Goal: Check status: Check status

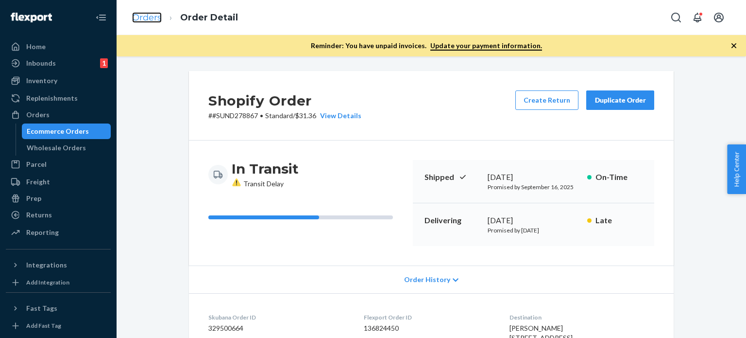
click at [138, 17] on link "Orders" at bounding box center [147, 17] width 30 height 11
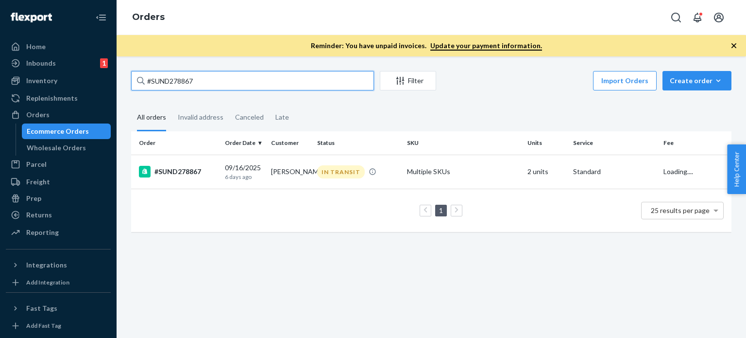
drag, startPoint x: 210, startPoint y: 81, endPoint x: 119, endPoint y: 83, distance: 91.9
click at [119, 83] on div "#SUND278867 Filter Import Orders Create order Ecommerce order Removal order All…" at bounding box center [432, 196] width 630 height 281
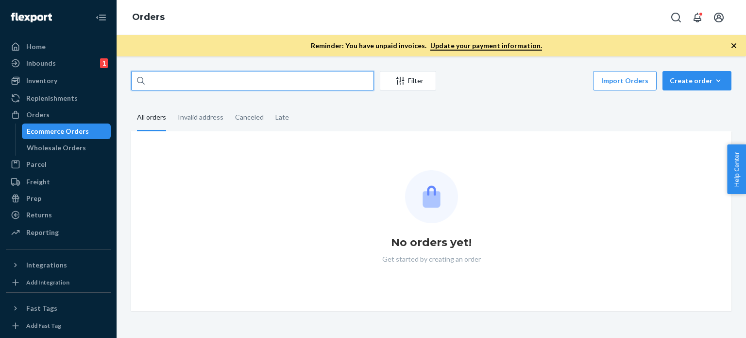
paste input "#SUND277942 Complete"
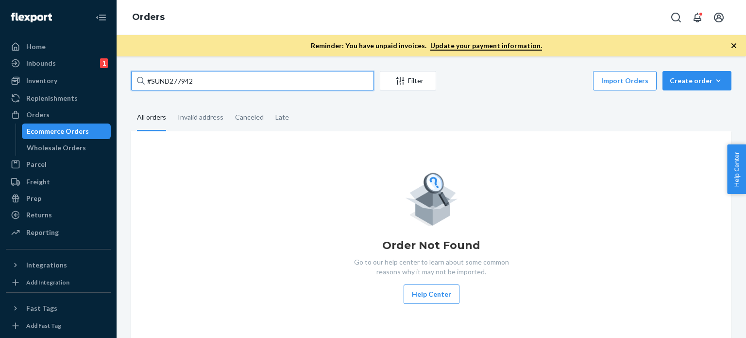
type input "#SUND277942"
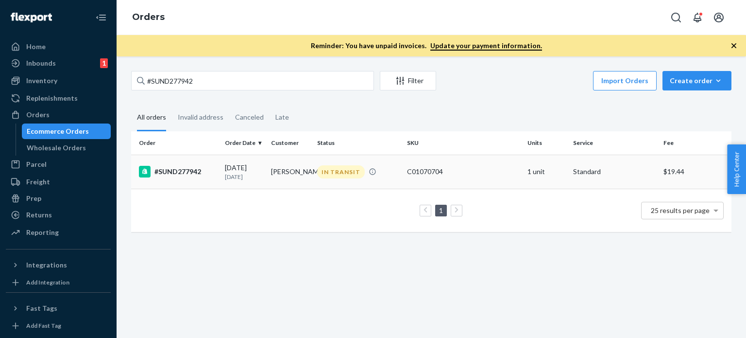
click at [259, 168] on div "09/08/2025 14 days ago" at bounding box center [244, 172] width 38 height 18
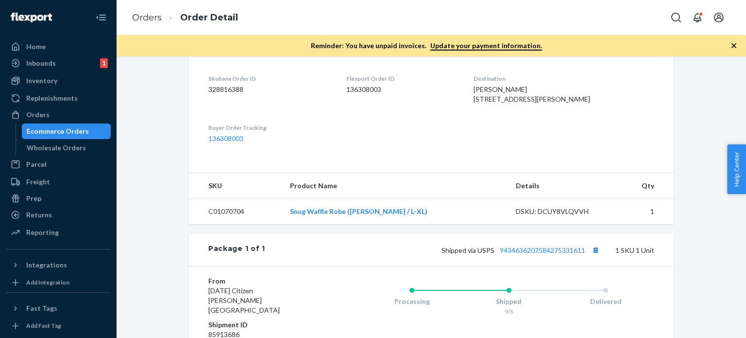
scroll to position [340, 0]
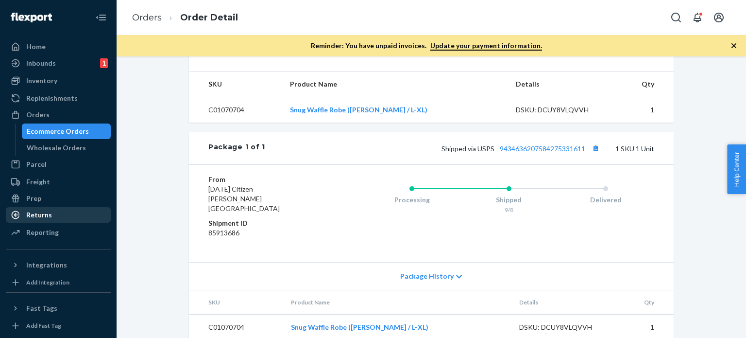
click at [36, 211] on div "Returns" at bounding box center [39, 215] width 26 height 10
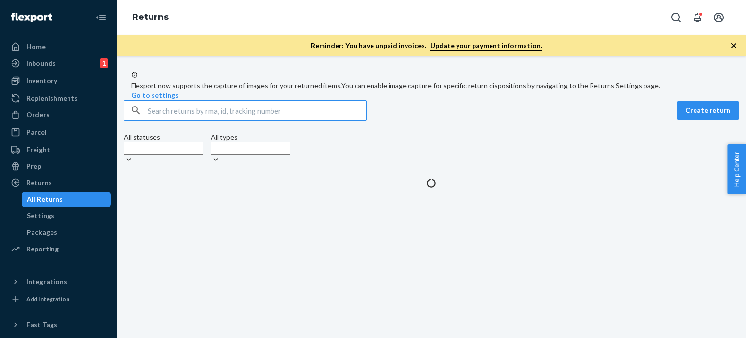
click at [182, 120] on input "text" at bounding box center [257, 110] width 219 height 19
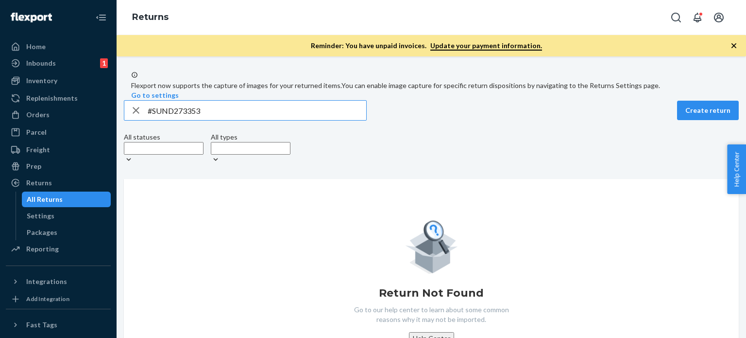
drag, startPoint x: 213, startPoint y: 127, endPoint x: 178, endPoint y: 130, distance: 35.2
click at [123, 124] on div "#SUND273353 Create return All statuses All types Return Not Found Go to our hel…" at bounding box center [432, 241] width 630 height 283
paste input "2873"
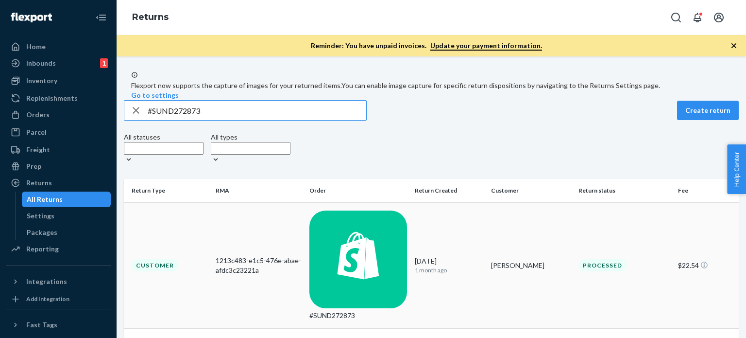
type input "#SUND272873"
click at [398, 219] on td "#SUND272873" at bounding box center [358, 265] width 105 height 126
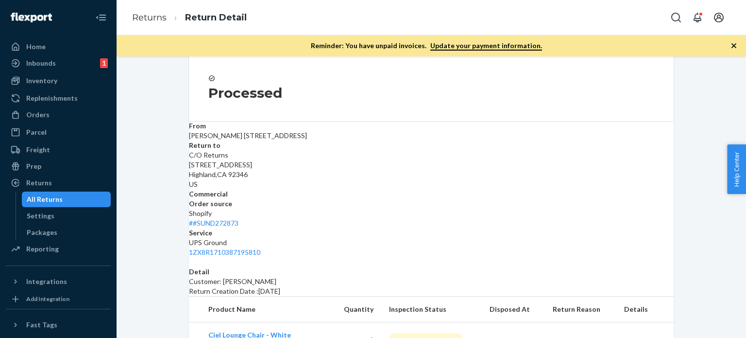
scroll to position [76, 0]
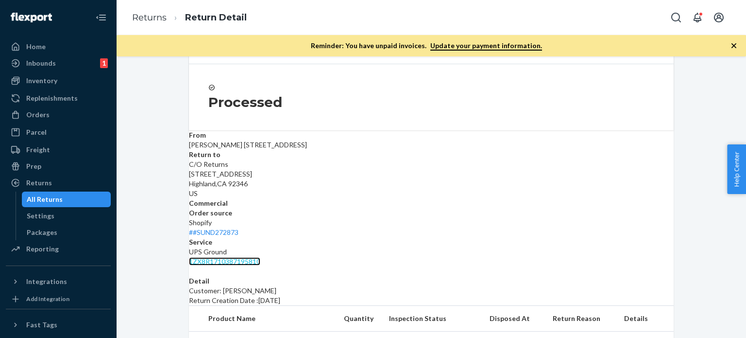
click at [260, 257] on link "1ZX8R1710387195810" at bounding box center [224, 261] width 71 height 8
click at [56, 198] on div "All Returns" at bounding box center [45, 199] width 36 height 10
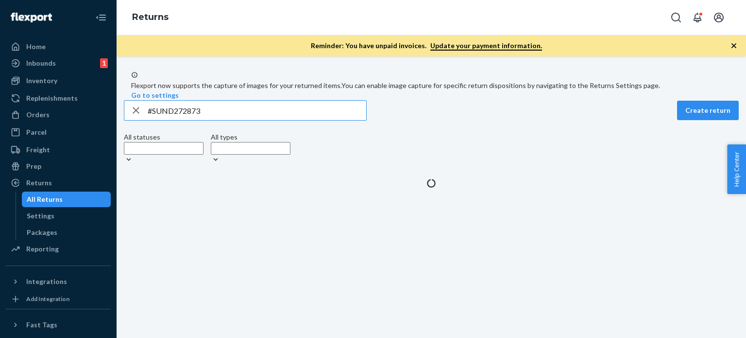
click at [119, 120] on div "Flexport now supports the capture of images for your returned items. You can en…" at bounding box center [432, 129] width 630 height 117
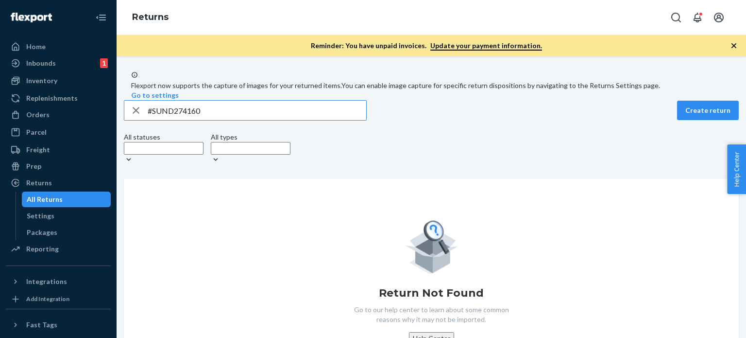
drag, startPoint x: 216, startPoint y: 128, endPoint x: 121, endPoint y: 126, distance: 95.3
click at [117, 126] on div "#SUND274160 Create return All statuses All types Return Not Found Go to our hel…" at bounding box center [432, 241] width 630 height 283
paste input "3123"
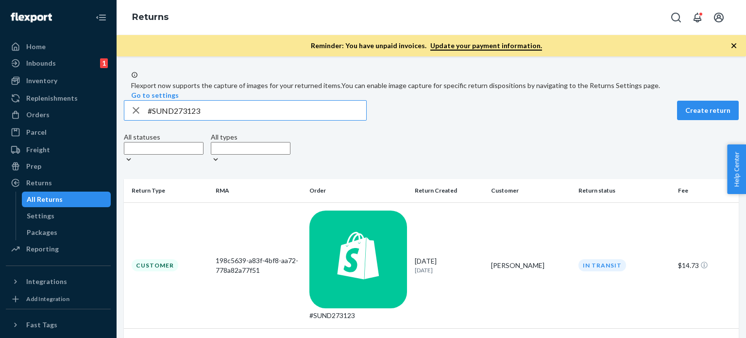
type input "#SUND273123"
click at [38, 118] on div "Orders" at bounding box center [37, 115] width 23 height 10
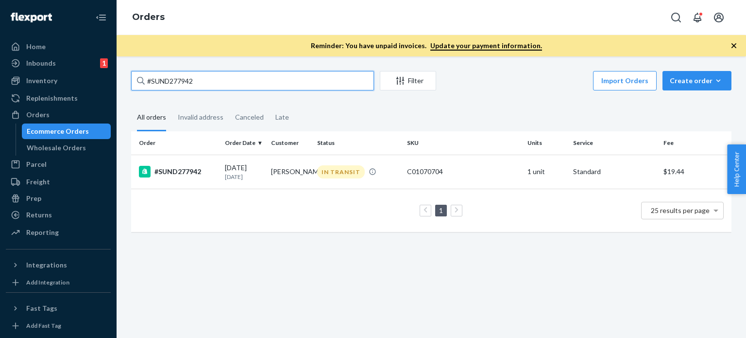
drag, startPoint x: 203, startPoint y: 79, endPoint x: 189, endPoint y: 79, distance: 14.6
click at [146, 79] on input "#SUND277942" at bounding box center [252, 80] width 243 height 19
paste input "#SUND277485"
type input "#SUND277485"
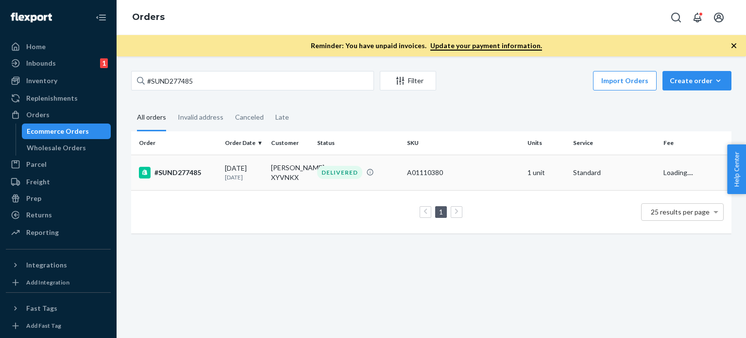
click at [315, 176] on div "DELIVERED" at bounding box center [358, 172] width 86 height 13
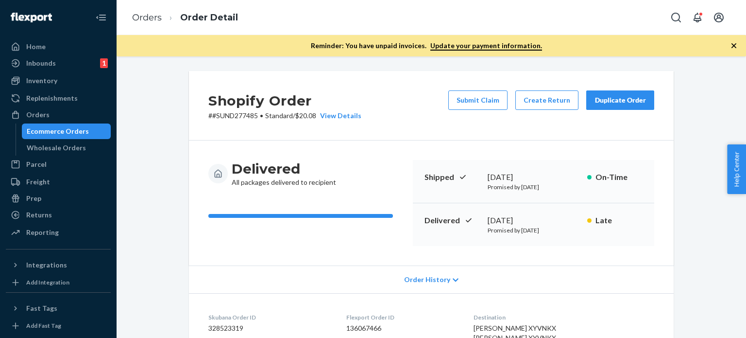
scroll to position [292, 0]
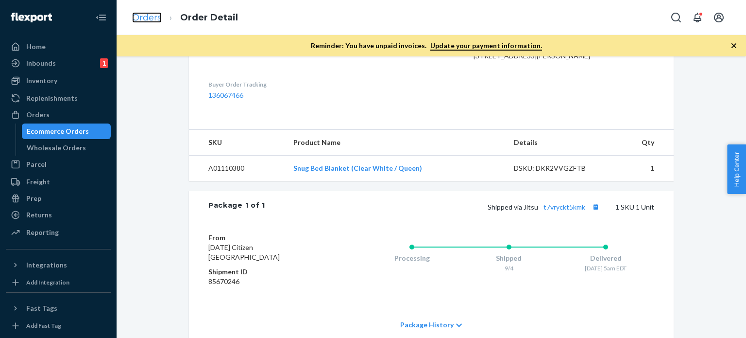
click at [139, 18] on link "Orders" at bounding box center [147, 17] width 30 height 11
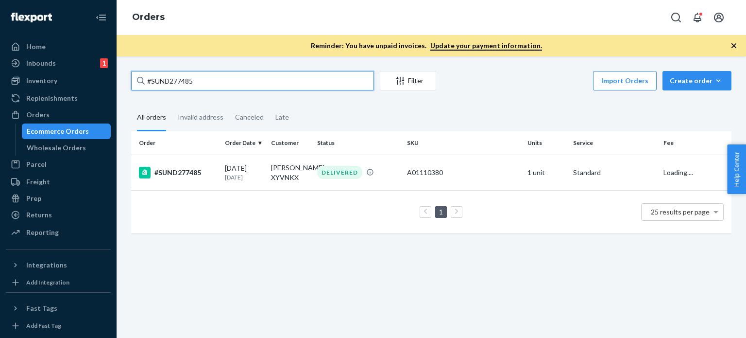
drag, startPoint x: 207, startPoint y: 84, endPoint x: 114, endPoint y: 80, distance: 92.4
click at [114, 80] on div "Home Inbounds 1 Shipping Plans Problems 1 Inventory Products Replenishments Ord…" at bounding box center [373, 169] width 746 height 338
paste input "942"
type input "#SUND277942"
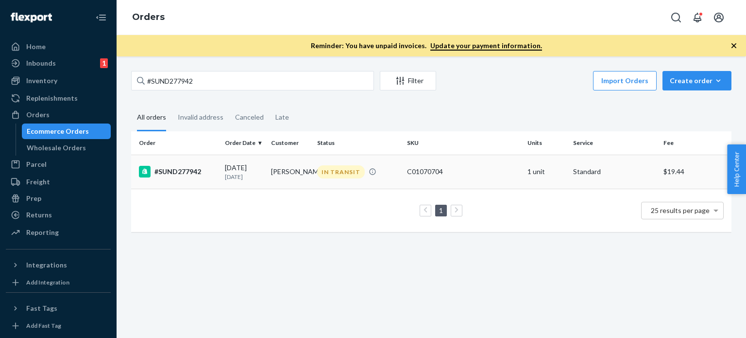
click at [305, 168] on td "Karen Lanzara" at bounding box center [290, 172] width 46 height 34
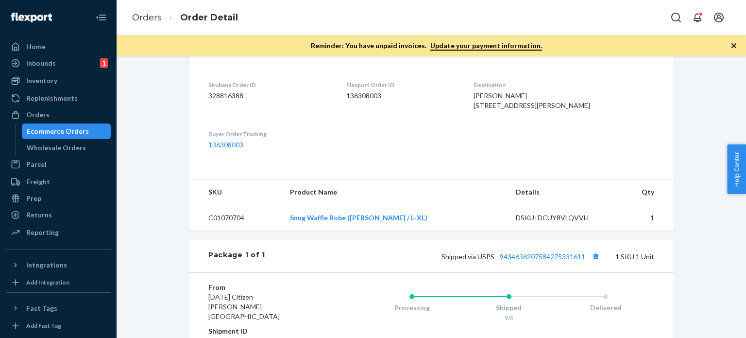
scroll to position [340, 0]
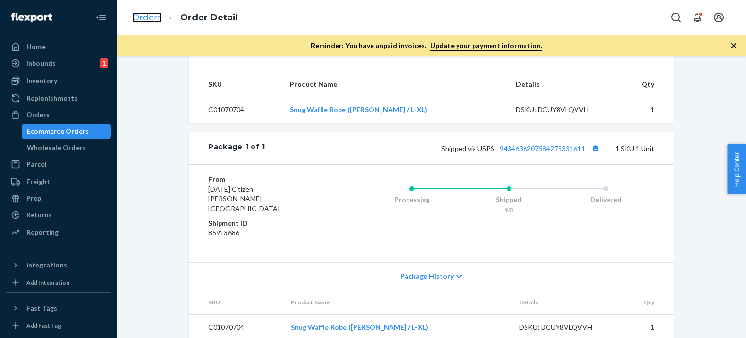
click at [142, 15] on link "Orders" at bounding box center [147, 17] width 30 height 11
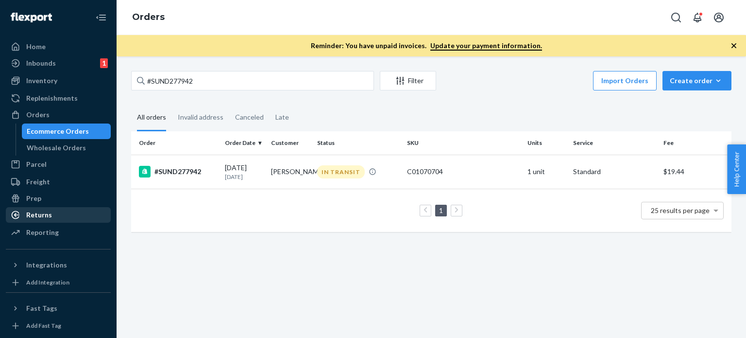
click at [41, 210] on div "Returns" at bounding box center [39, 215] width 26 height 10
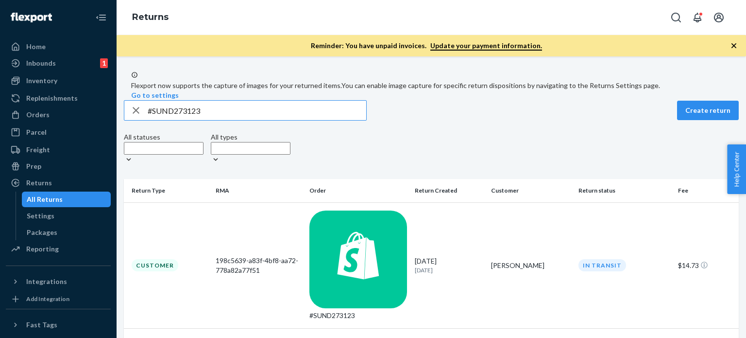
drag, startPoint x: 212, startPoint y: 132, endPoint x: 154, endPoint y: 137, distance: 58.5
click at [129, 133] on div "#SUND273123 Create return All statuses All types Return Type RMA Order Return C…" at bounding box center [432, 235] width 630 height 271
type input "#SUND277918"
drag, startPoint x: 212, startPoint y: 134, endPoint x: 130, endPoint y: 131, distance: 82.7
click at [130, 131] on div "#SUND277918 Create return All statuses All types Return Type RMA Order Return C…" at bounding box center [432, 298] width 630 height 397
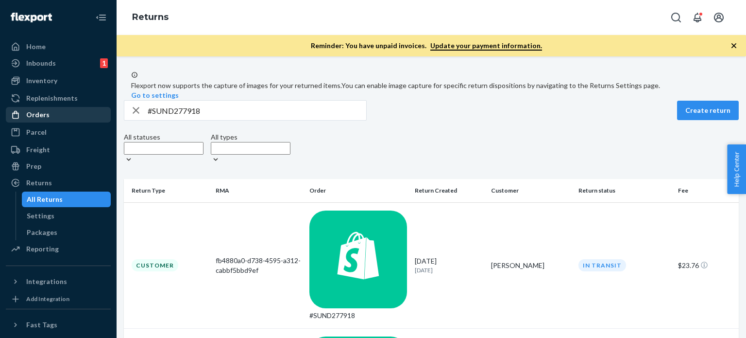
click at [37, 118] on div "Orders" at bounding box center [37, 115] width 23 height 10
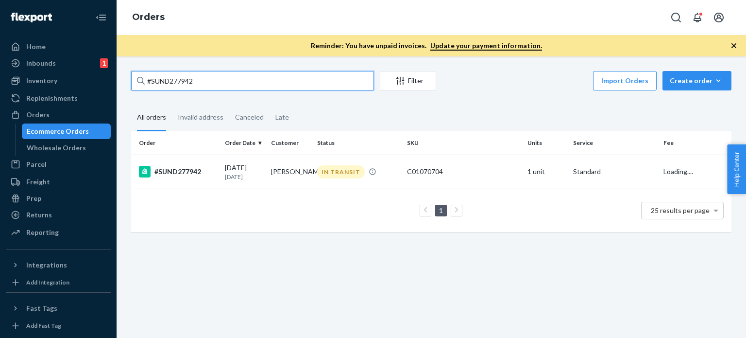
drag, startPoint x: 210, startPoint y: 74, endPoint x: 171, endPoint y: 79, distance: 39.1
click at [115, 79] on div "Home Inbounds 1 Shipping Plans Problems 1 Inventory Products Replenishments Ord…" at bounding box center [373, 169] width 746 height 338
paste input "3059"
click at [248, 89] on input "#SUND273059" at bounding box center [252, 80] width 243 height 19
type input "#SUND273059"
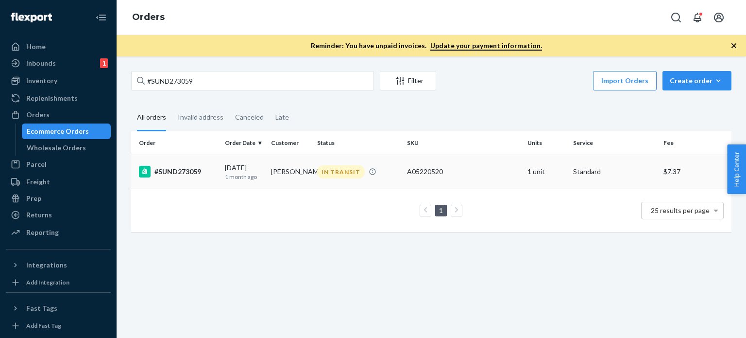
click at [241, 174] on p "1 month ago" at bounding box center [244, 177] width 38 height 8
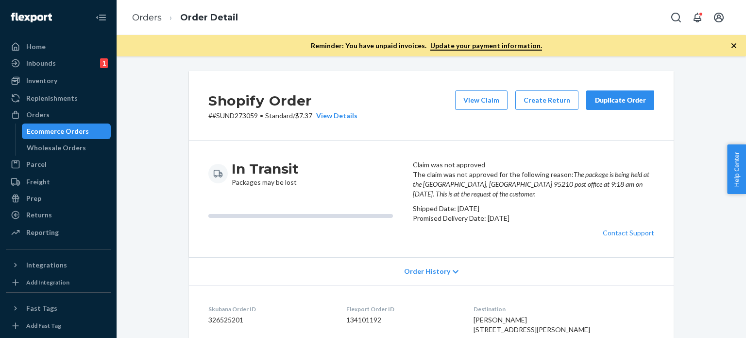
click at [613, 101] on div "Duplicate Order" at bounding box center [621, 100] width 52 height 10
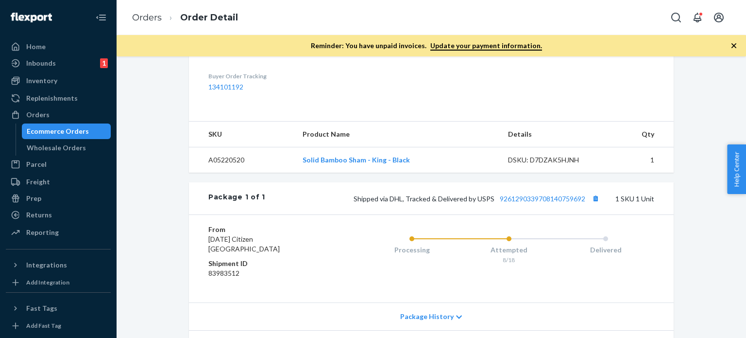
scroll to position [292, 0]
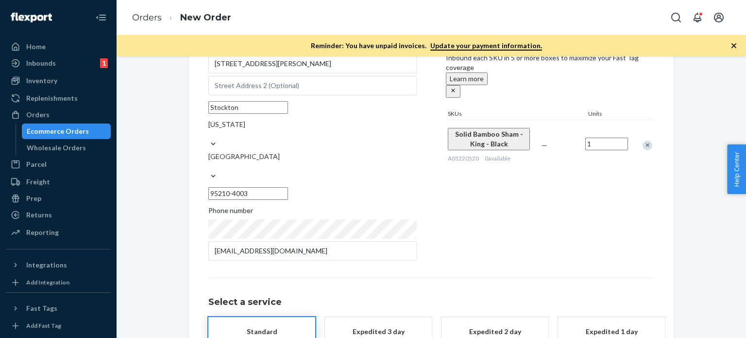
scroll to position [126, 0]
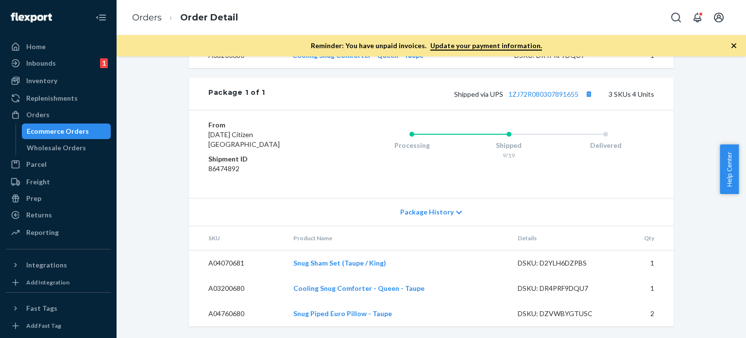
scroll to position [292, 0]
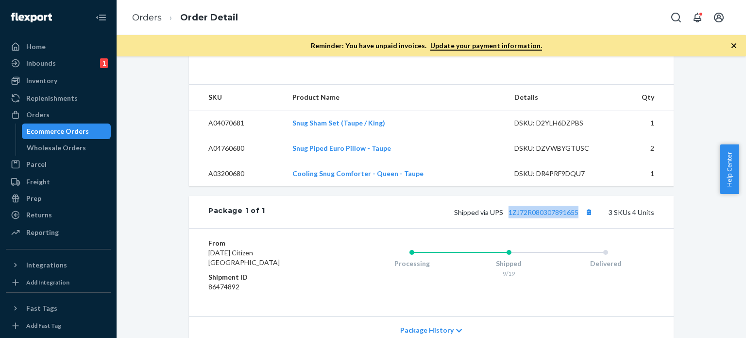
drag, startPoint x: 505, startPoint y: 225, endPoint x: 582, endPoint y: 229, distance: 76.9
click at [582, 228] on div "Package 1 of 1 Shipped via UPS 1ZJ72R080307891655 3 SKUs 4 Units" at bounding box center [431, 212] width 485 height 32
copy link "1ZJ72R080307891655"
click at [544, 218] on div "Shipped via UPS 1ZJ72R080307891655 3 SKUs 4 Units" at bounding box center [459, 212] width 389 height 13
click at [540, 216] on link "1ZJ72R080307891655" at bounding box center [544, 212] width 70 height 8
